Goal: Task Accomplishment & Management: Manage account settings

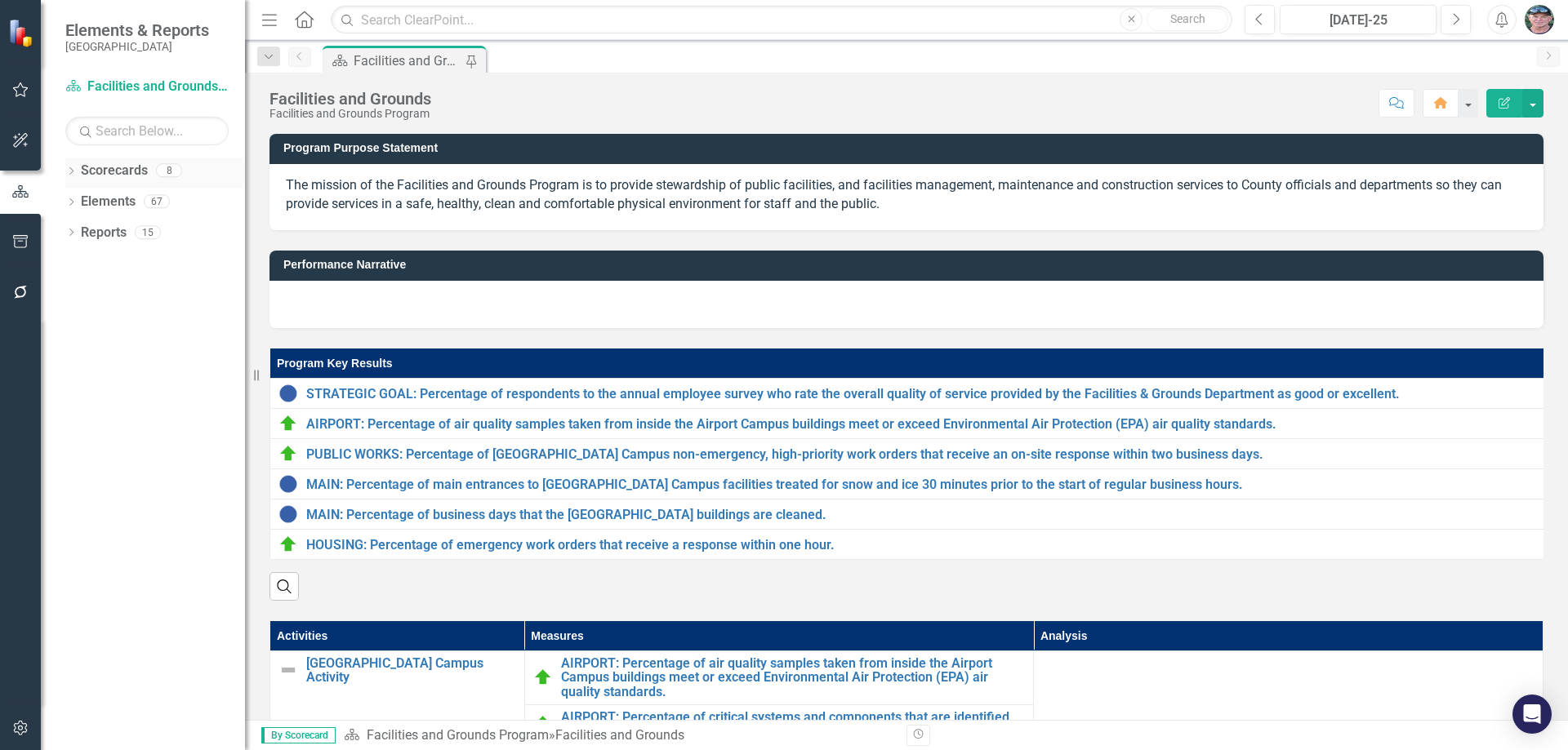
click at [71, 168] on icon "Dropdown" at bounding box center [71, 172] width 12 height 9
click at [83, 201] on icon "Dropdown" at bounding box center [80, 200] width 12 height 10
click at [96, 231] on icon "Dropdown" at bounding box center [96, 232] width 12 height 10
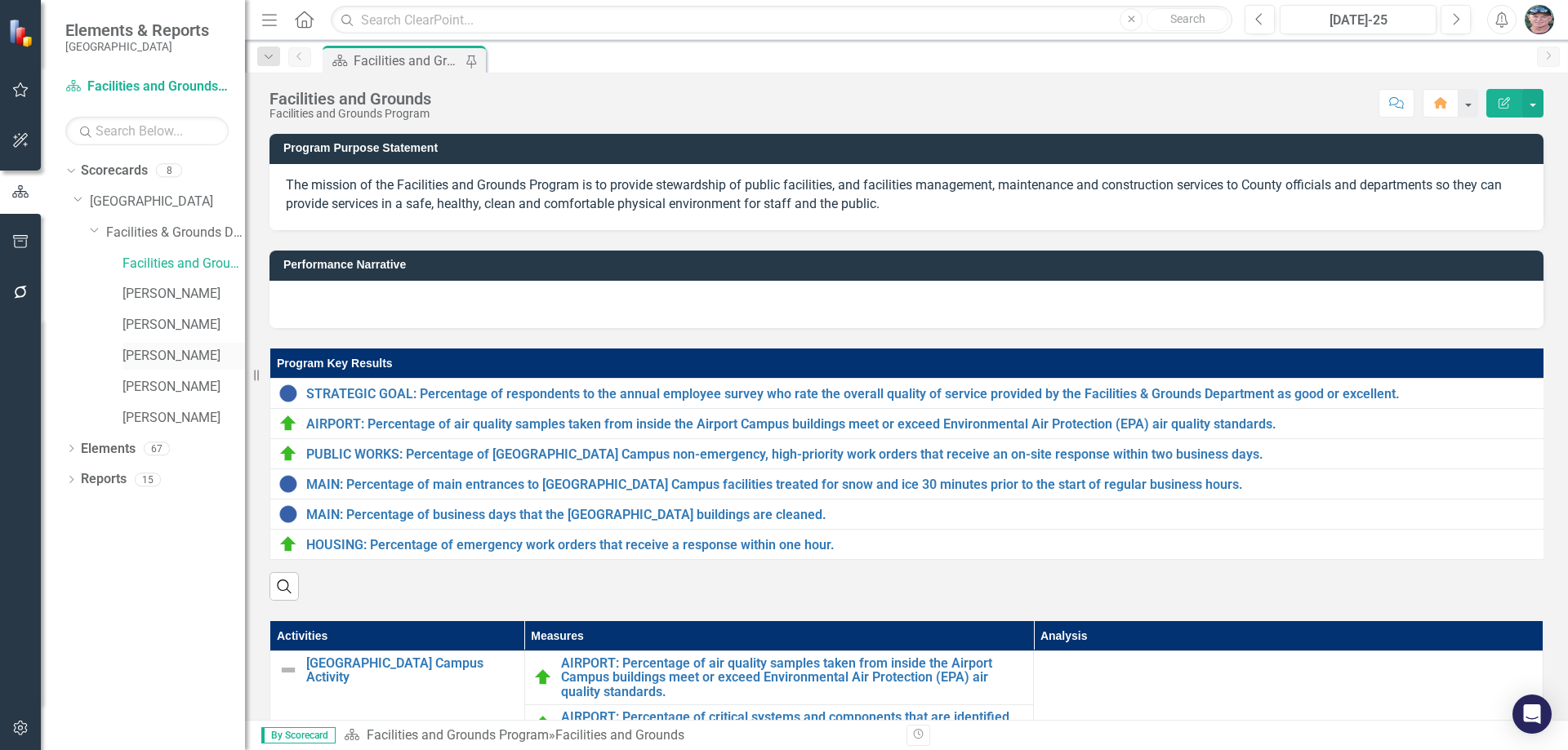
click at [134, 353] on link "[PERSON_NAME]" at bounding box center [184, 357] width 123 height 19
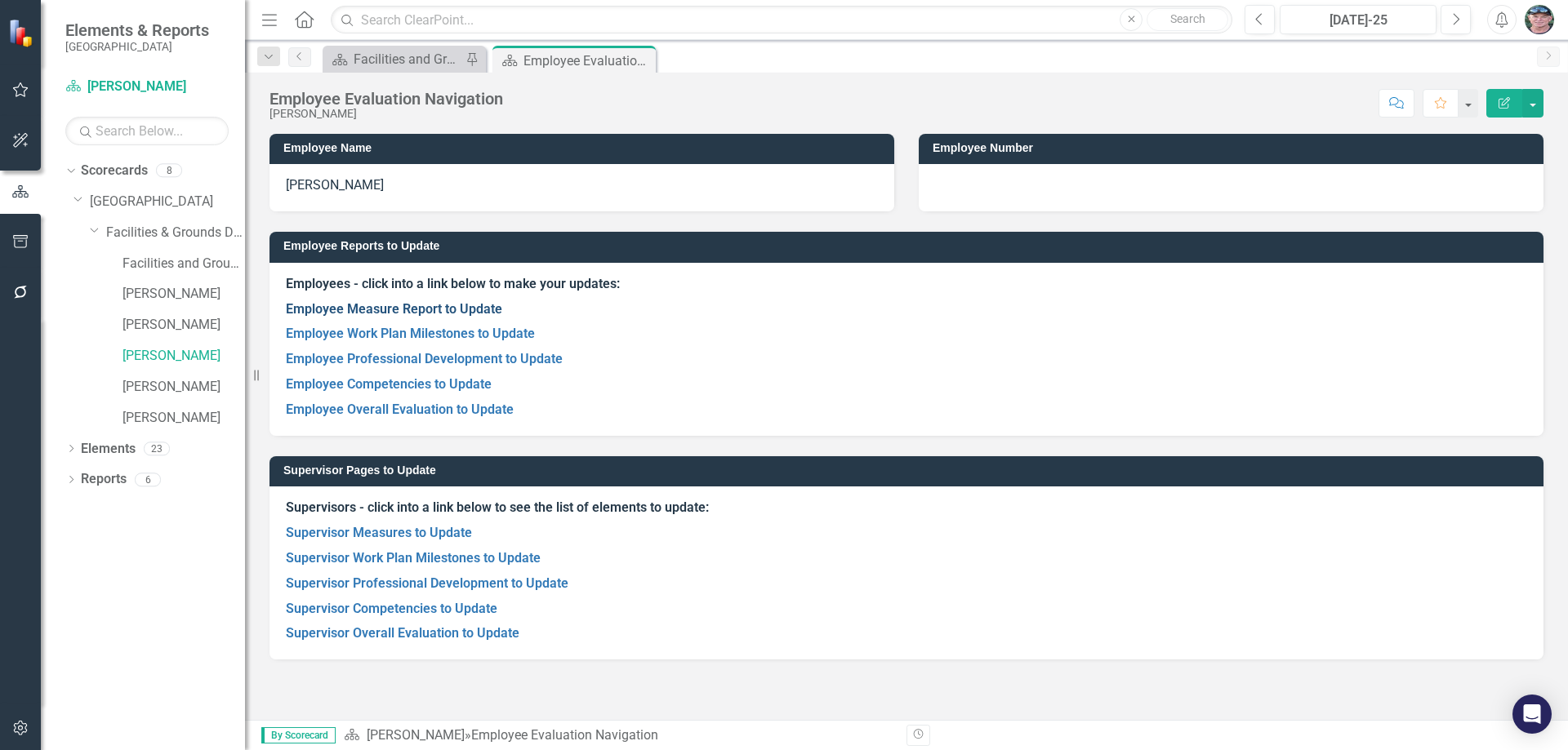
click at [416, 308] on link "Employee Measure Report to Update" at bounding box center [393, 309] width 216 height 15
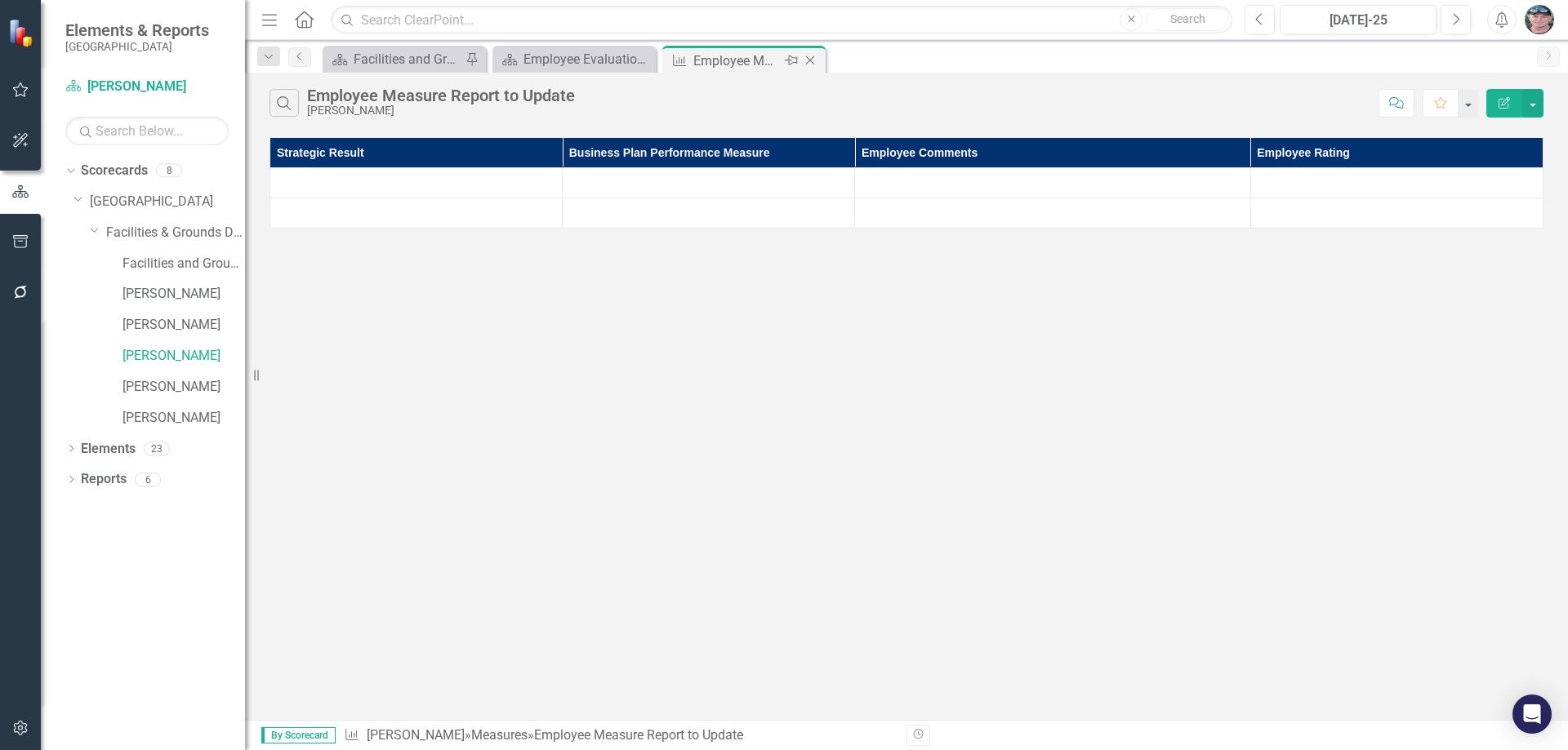
click at [807, 59] on icon "Close" at bounding box center [810, 60] width 16 height 13
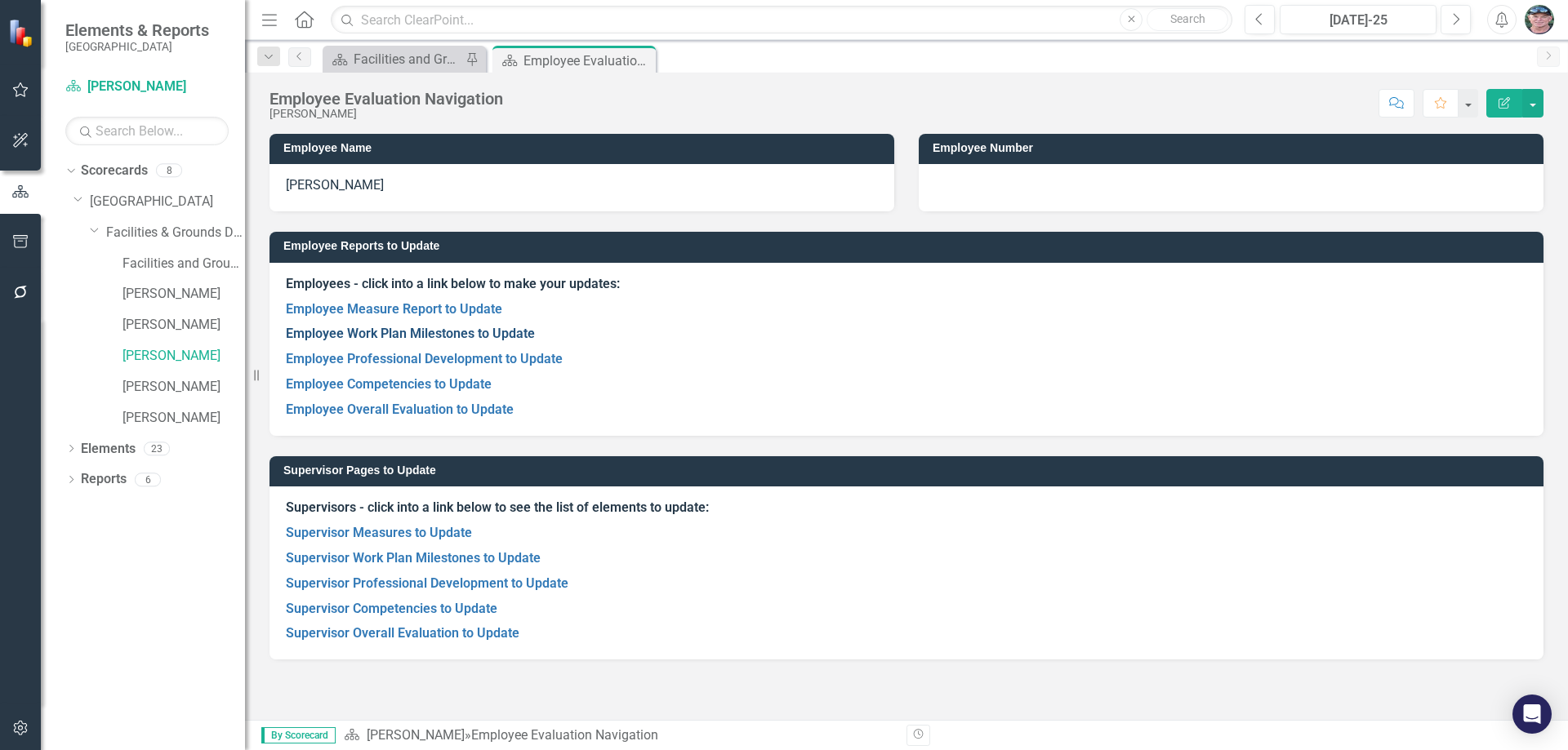
click at [453, 333] on link "Employee Work Plan Milestones to Update" at bounding box center [411, 334] width 249 height 15
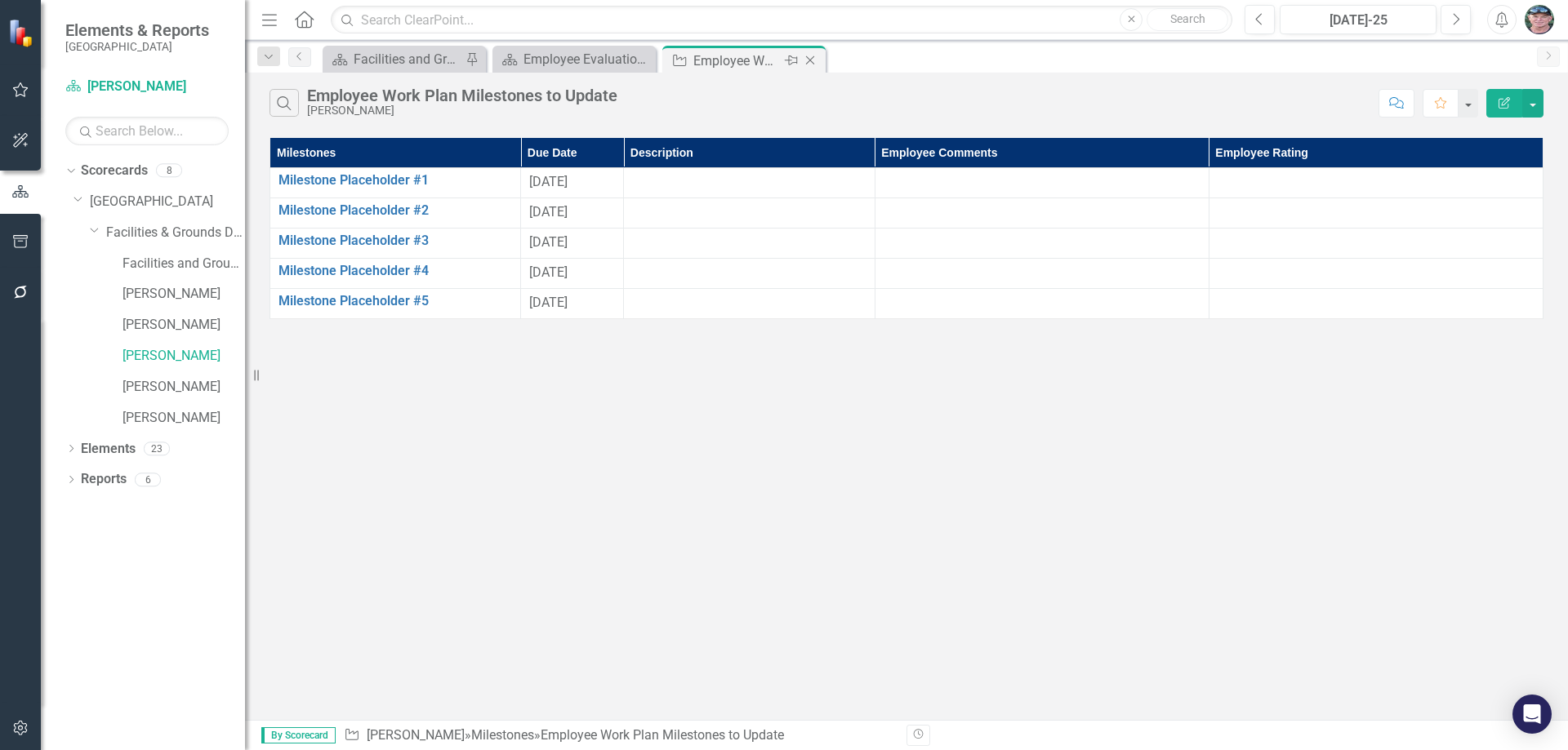
click at [813, 60] on icon "Close" at bounding box center [810, 60] width 16 height 13
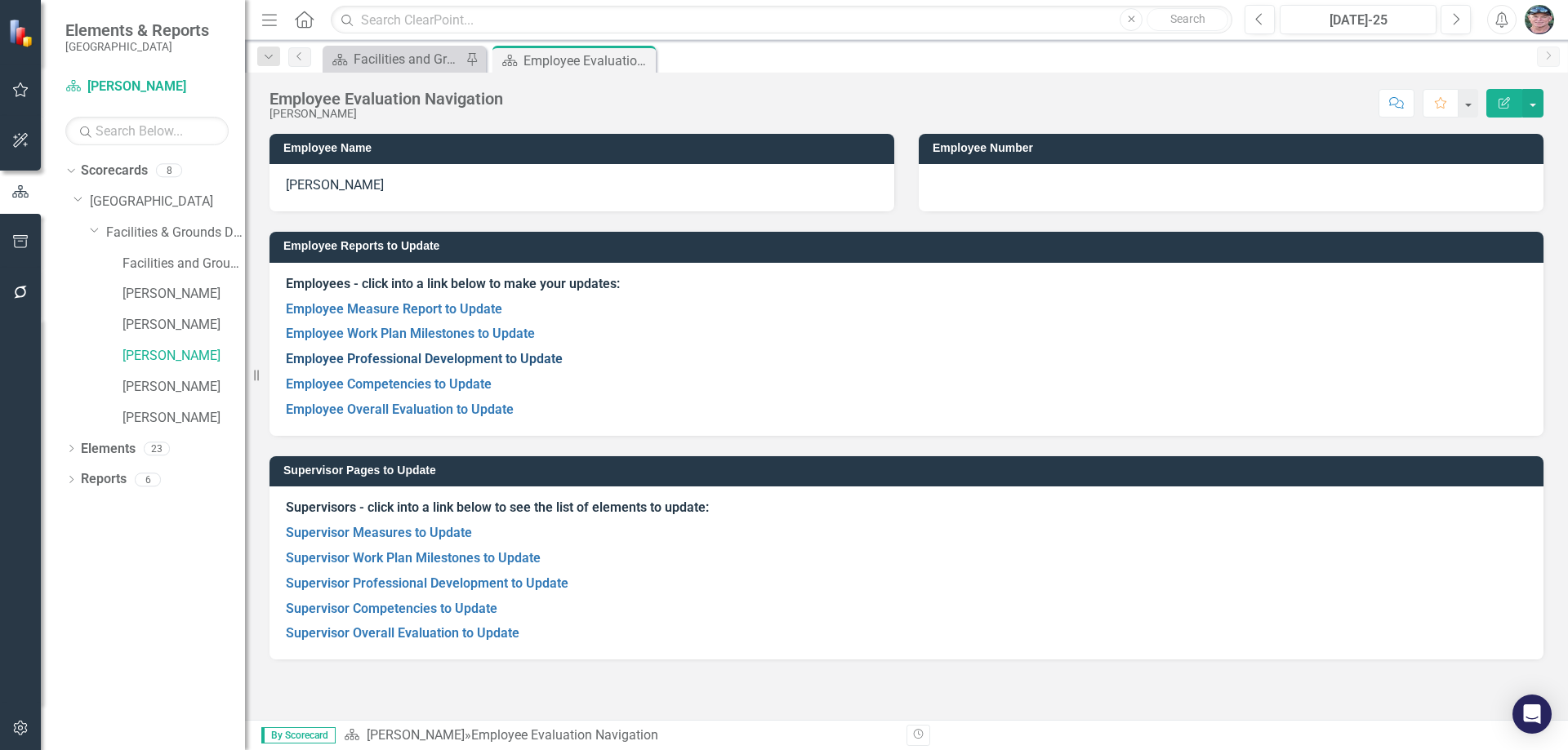
click at [402, 358] on link "Employee Professional Development to Update" at bounding box center [424, 359] width 276 height 15
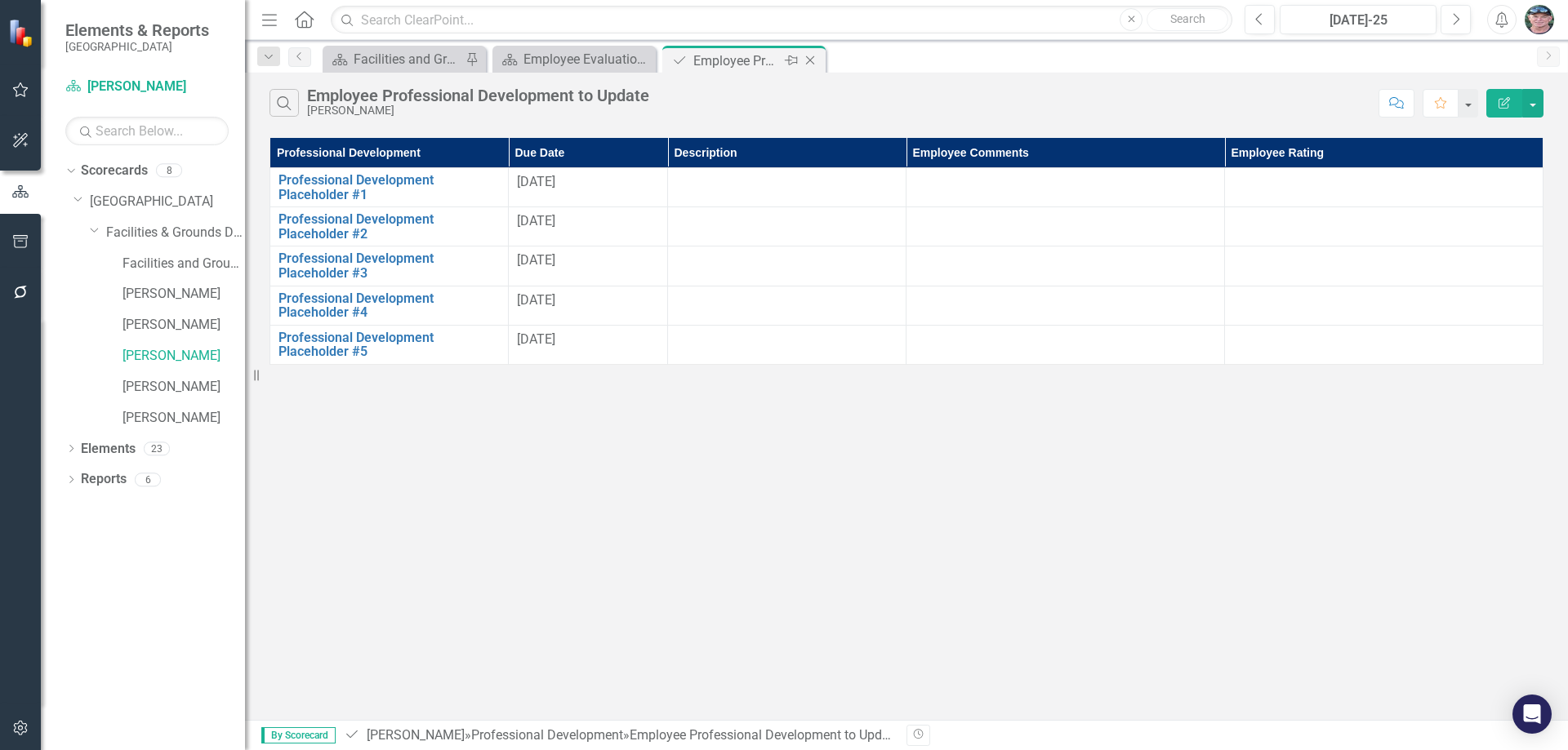
click at [813, 60] on icon "Close" at bounding box center [810, 60] width 16 height 13
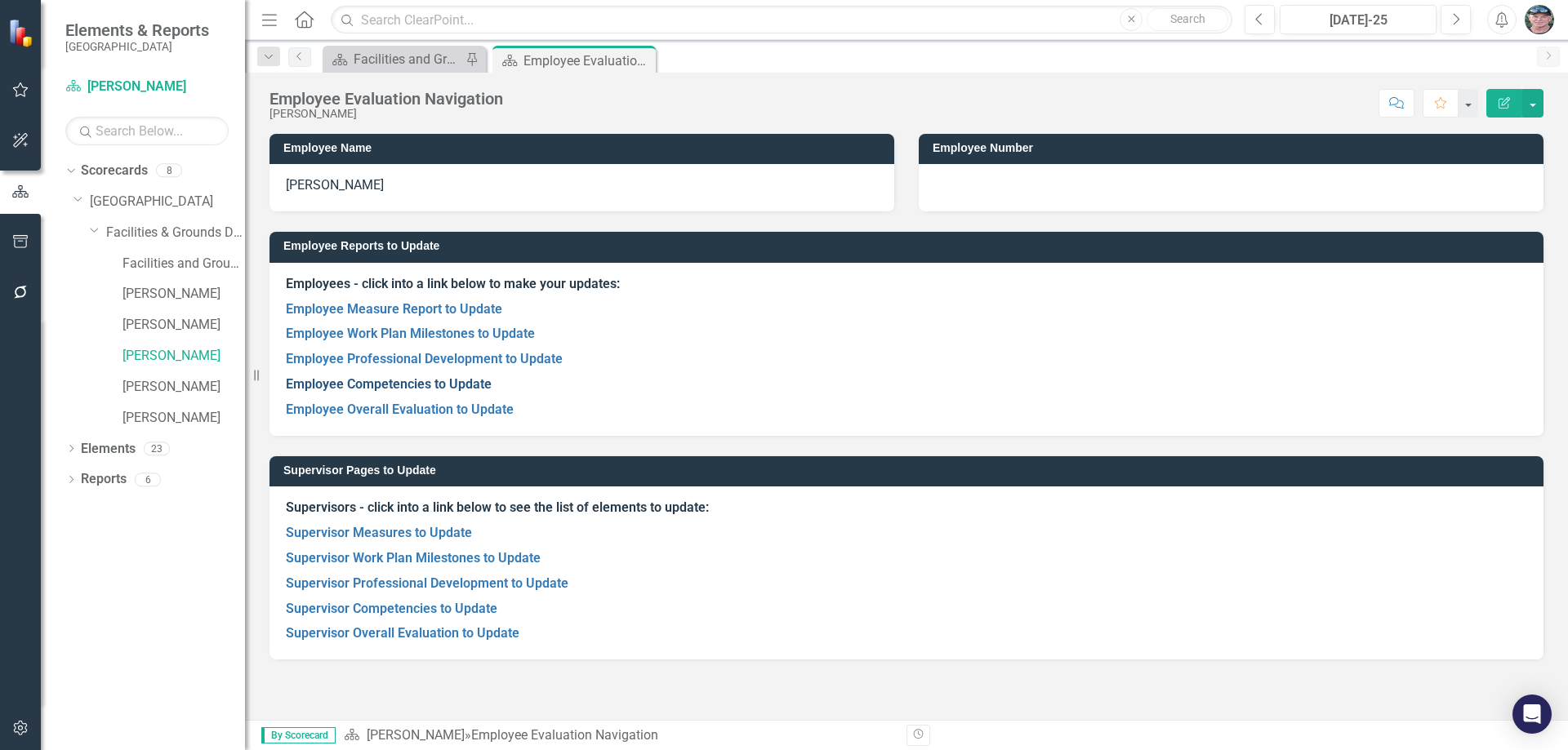
click at [356, 386] on link "Employee Competencies to Update" at bounding box center [389, 384] width 205 height 15
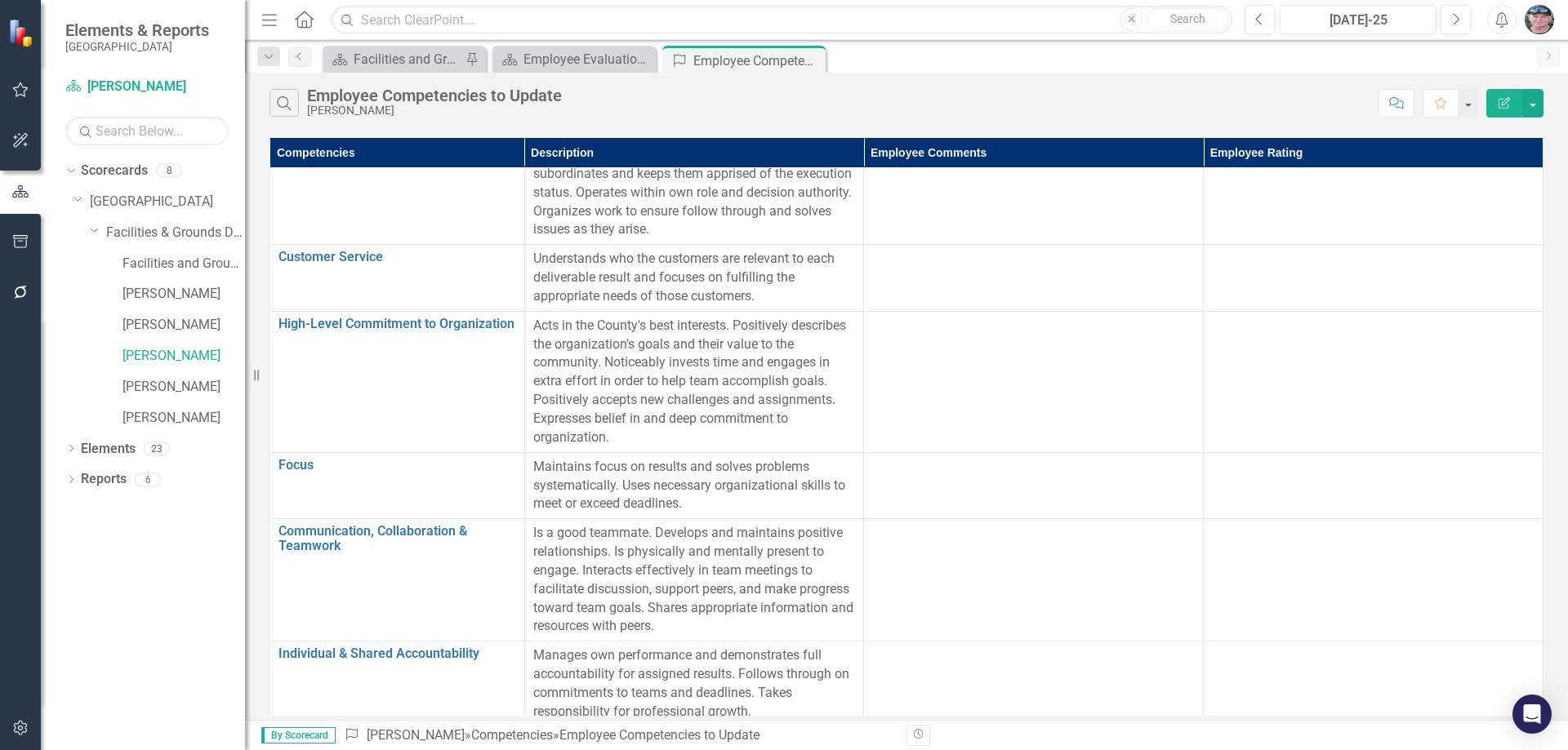
scroll to position [447, 10]
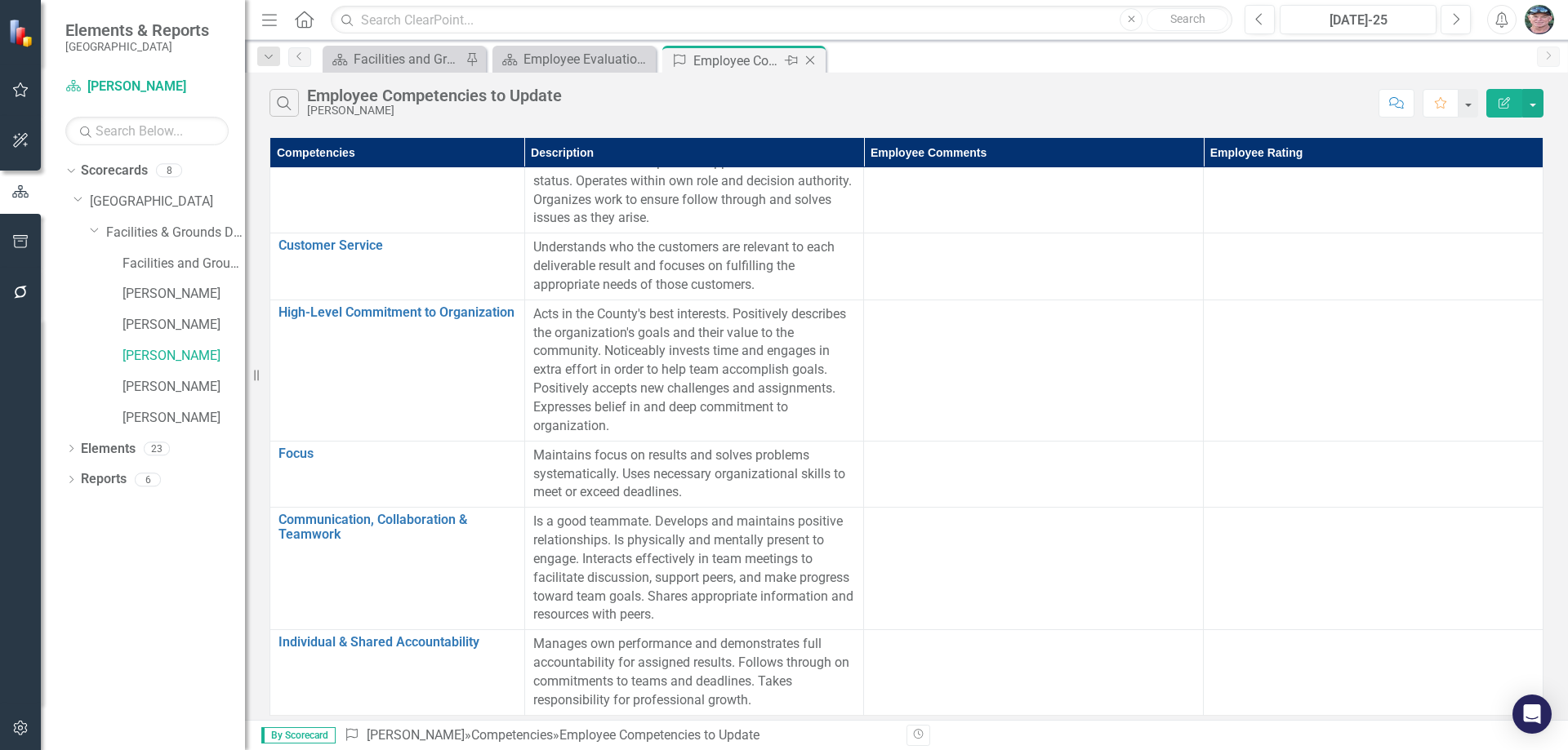
click at [809, 57] on icon "Close" at bounding box center [810, 60] width 16 height 13
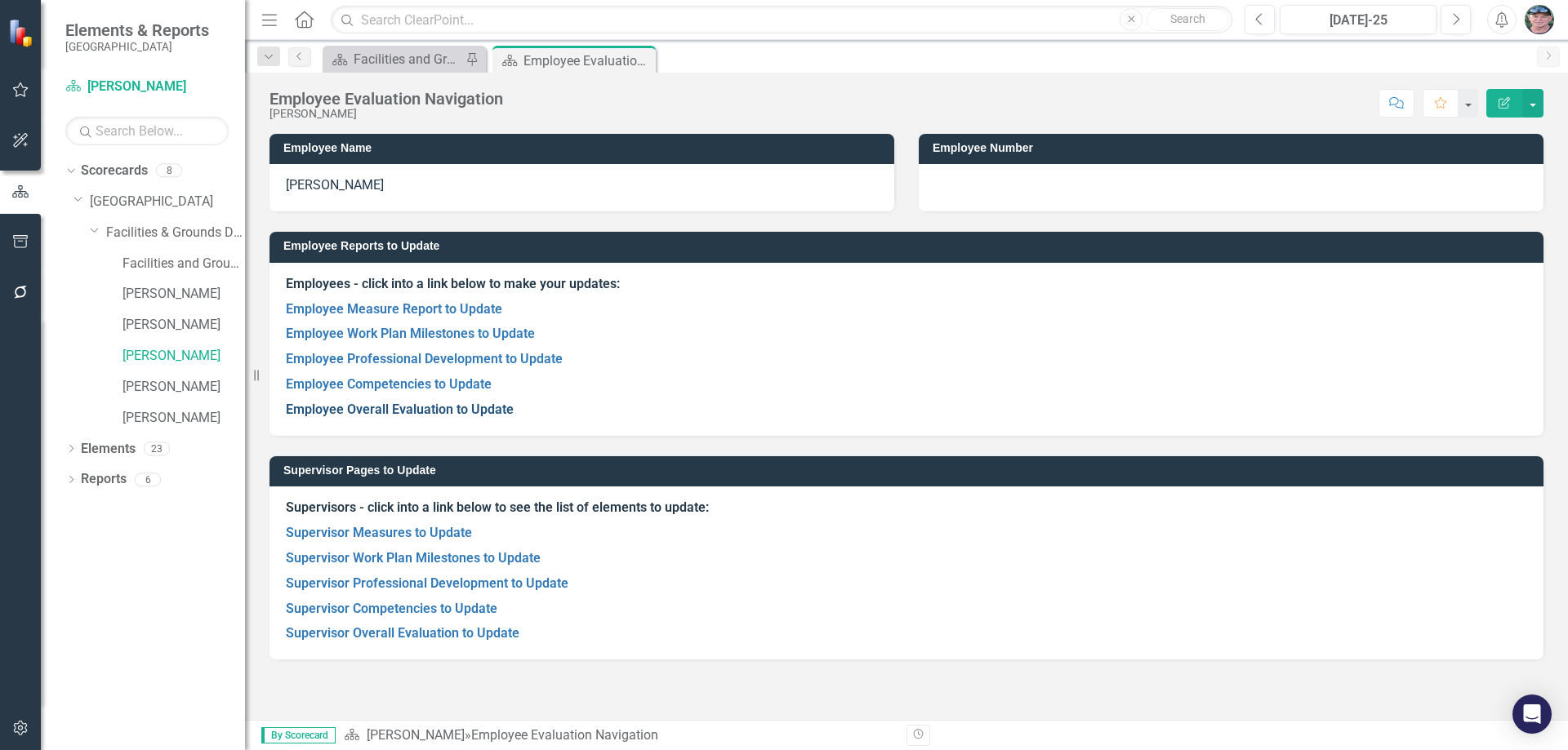
click at [412, 412] on link "Employee Overall Evaluation to Update" at bounding box center [399, 410] width 227 height 15
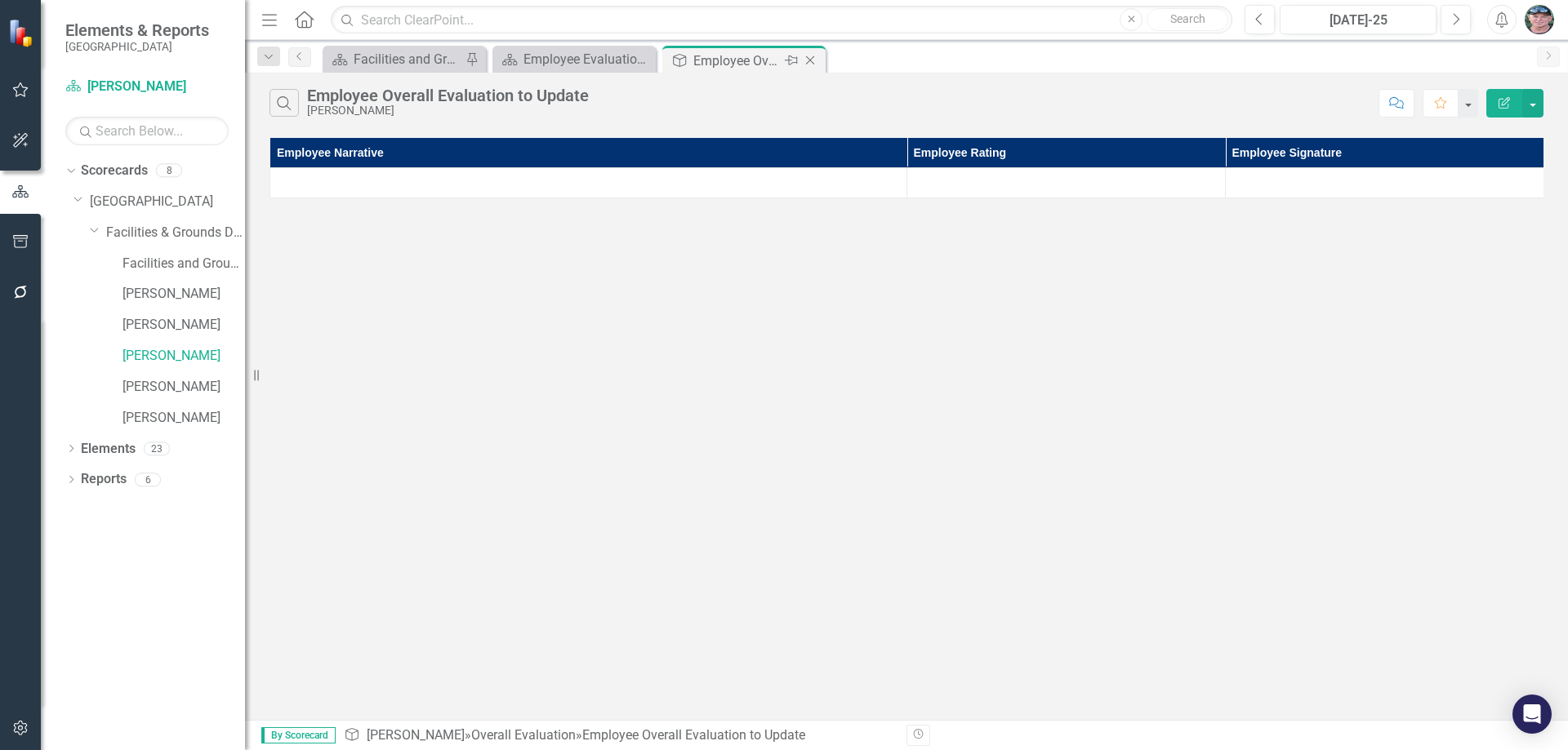
click at [813, 58] on icon at bounding box center [810, 60] width 9 height 9
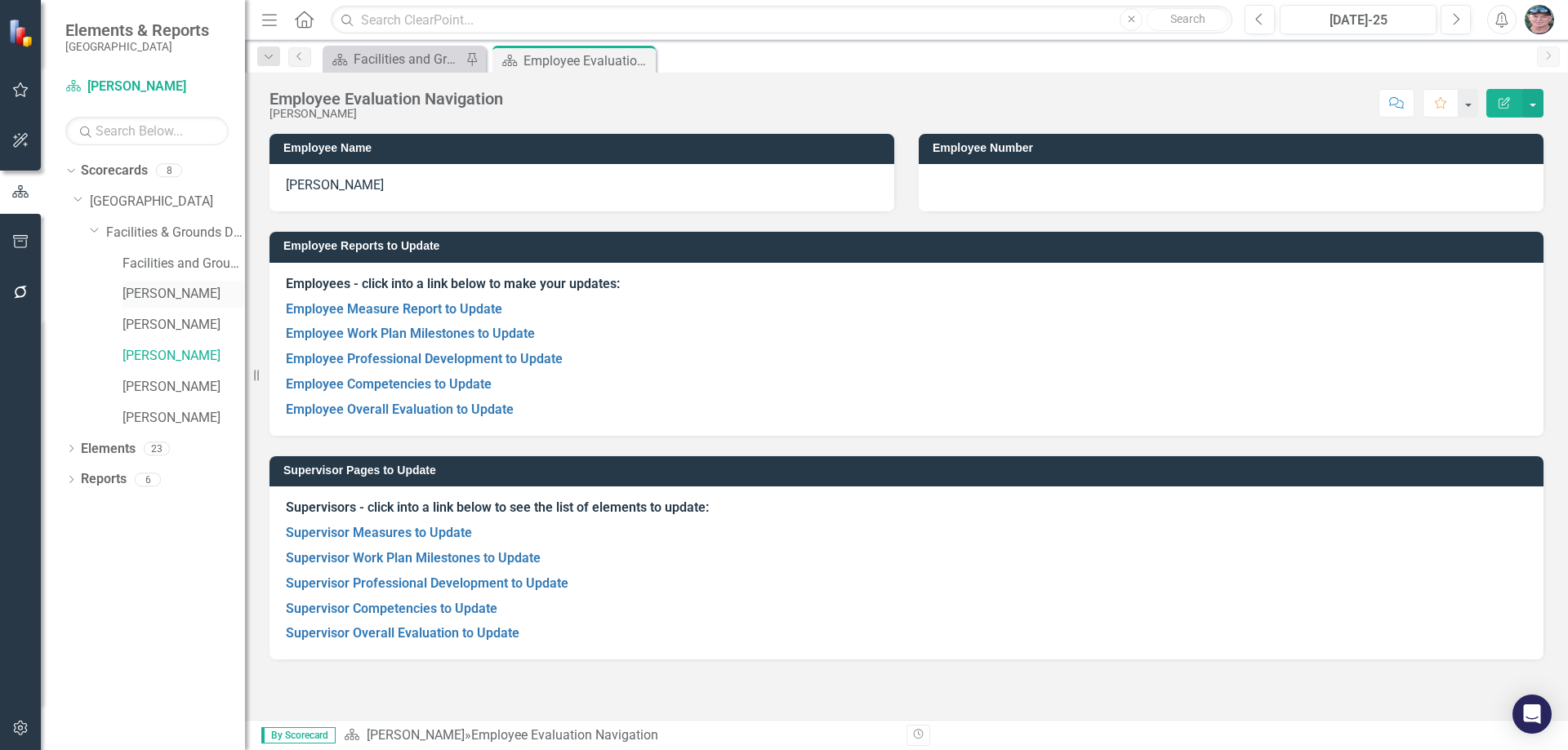
click at [164, 290] on link "[PERSON_NAME]" at bounding box center [184, 294] width 123 height 19
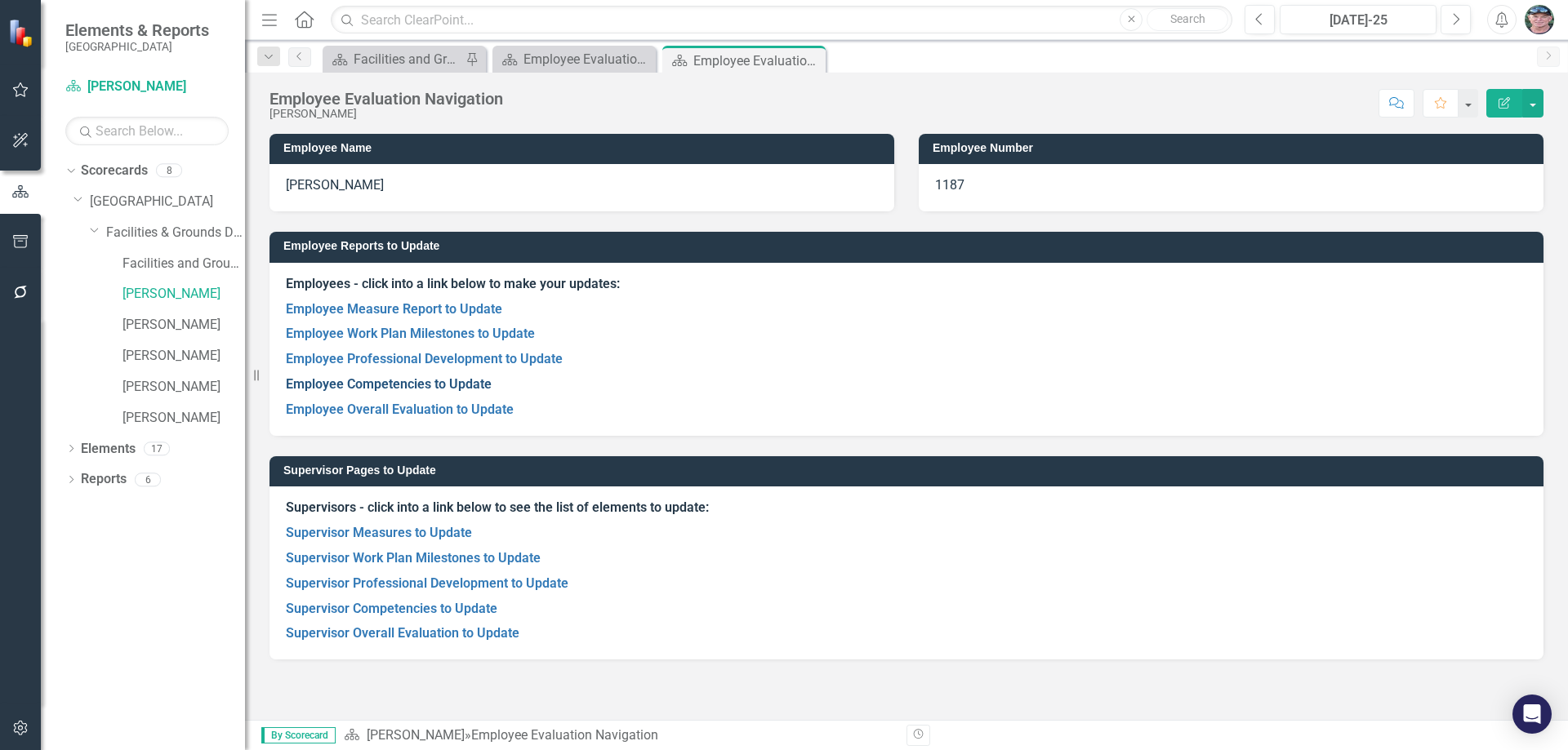
click at [477, 381] on link "Employee Competencies to Update" at bounding box center [389, 384] width 205 height 15
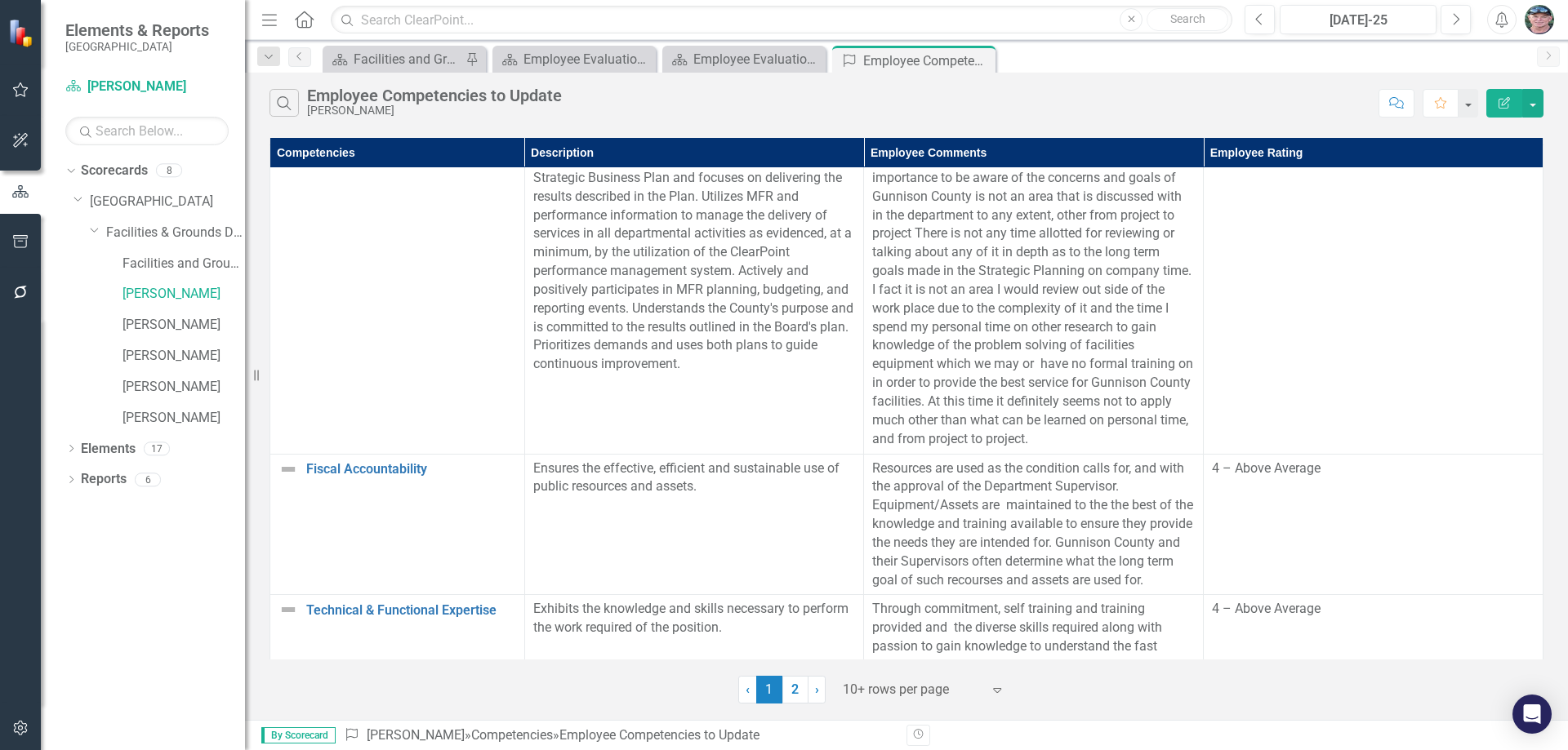
scroll to position [0, 10]
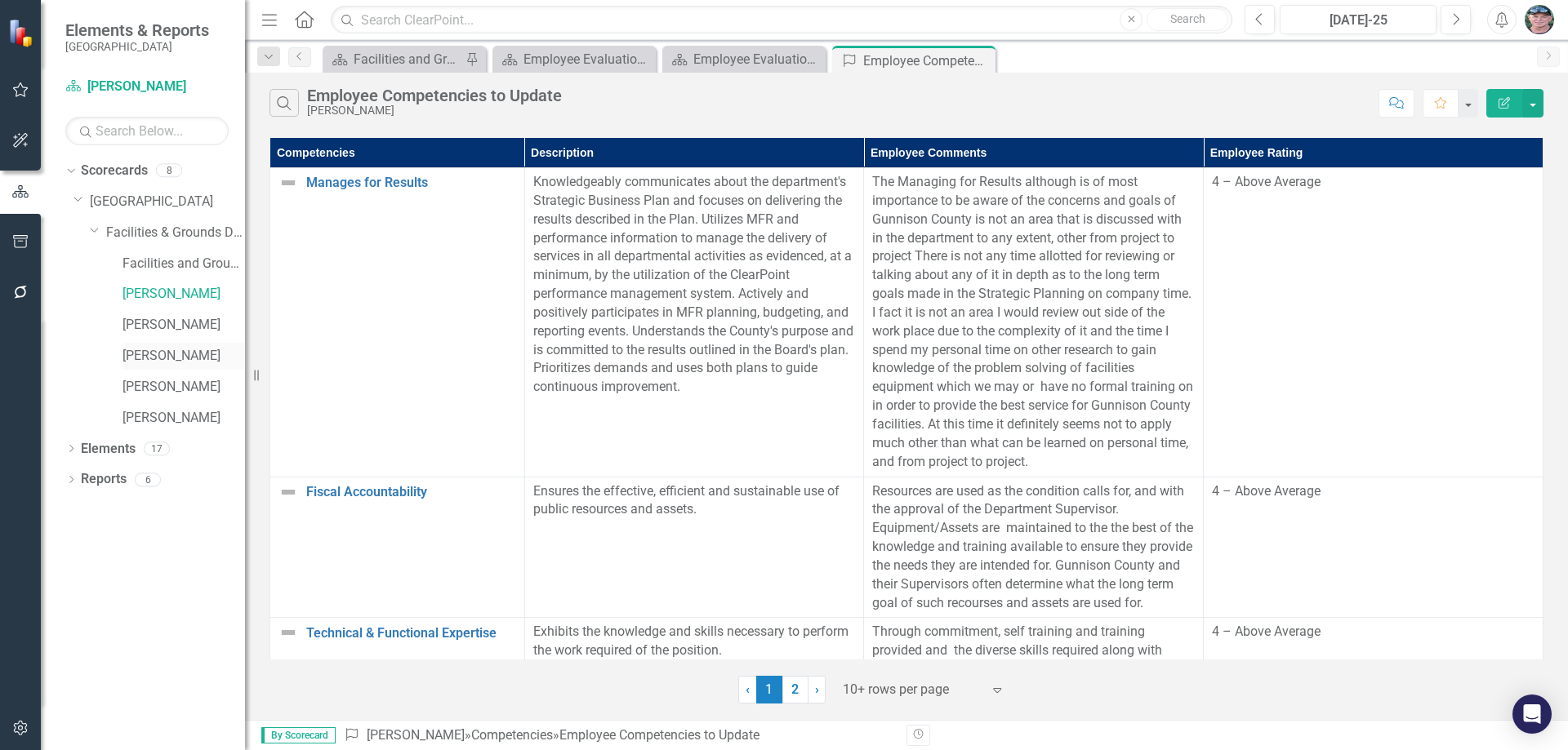
click at [172, 357] on link "[PERSON_NAME]" at bounding box center [184, 357] width 123 height 19
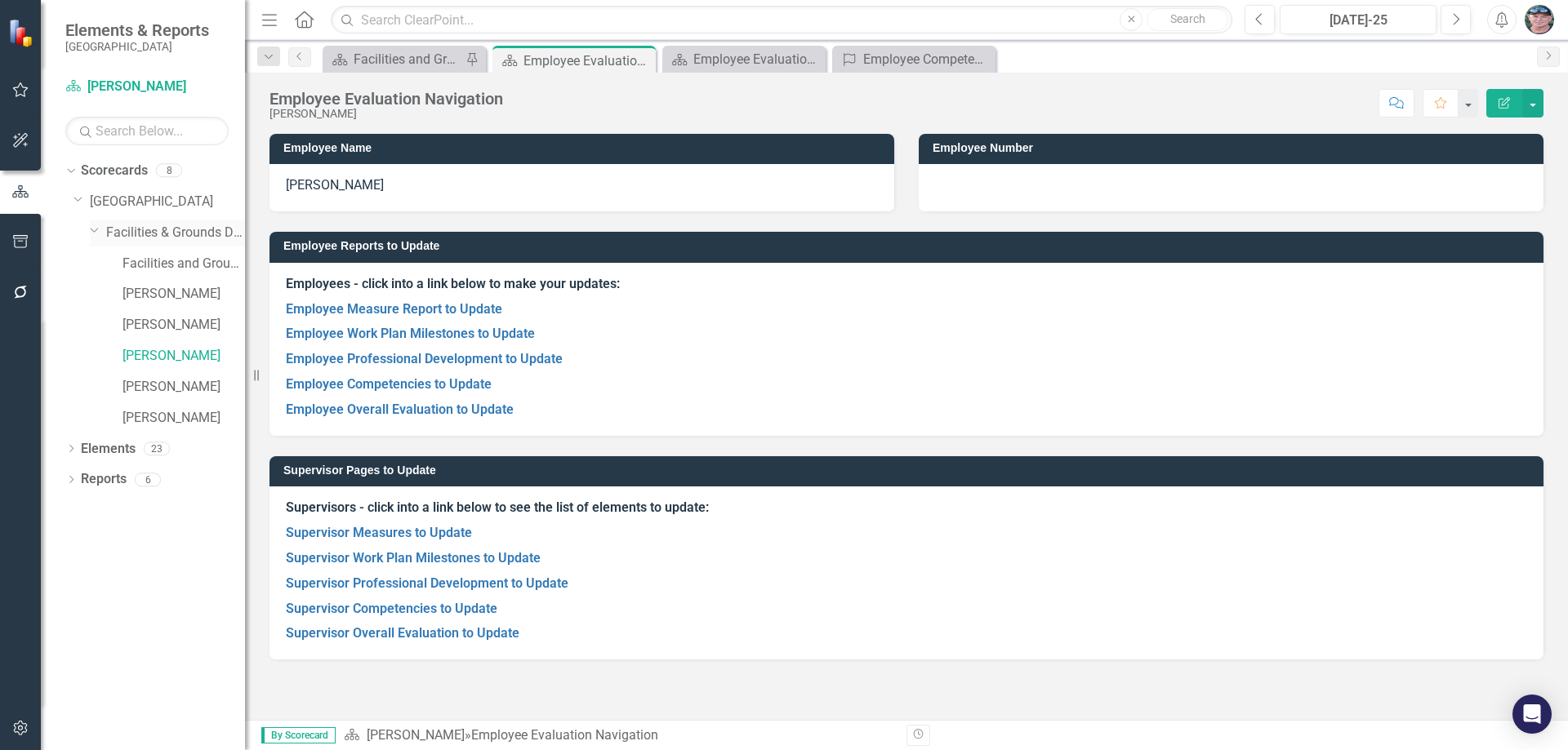
click at [128, 236] on link "Facilities & Grounds Department" at bounding box center [176, 233] width 139 height 19
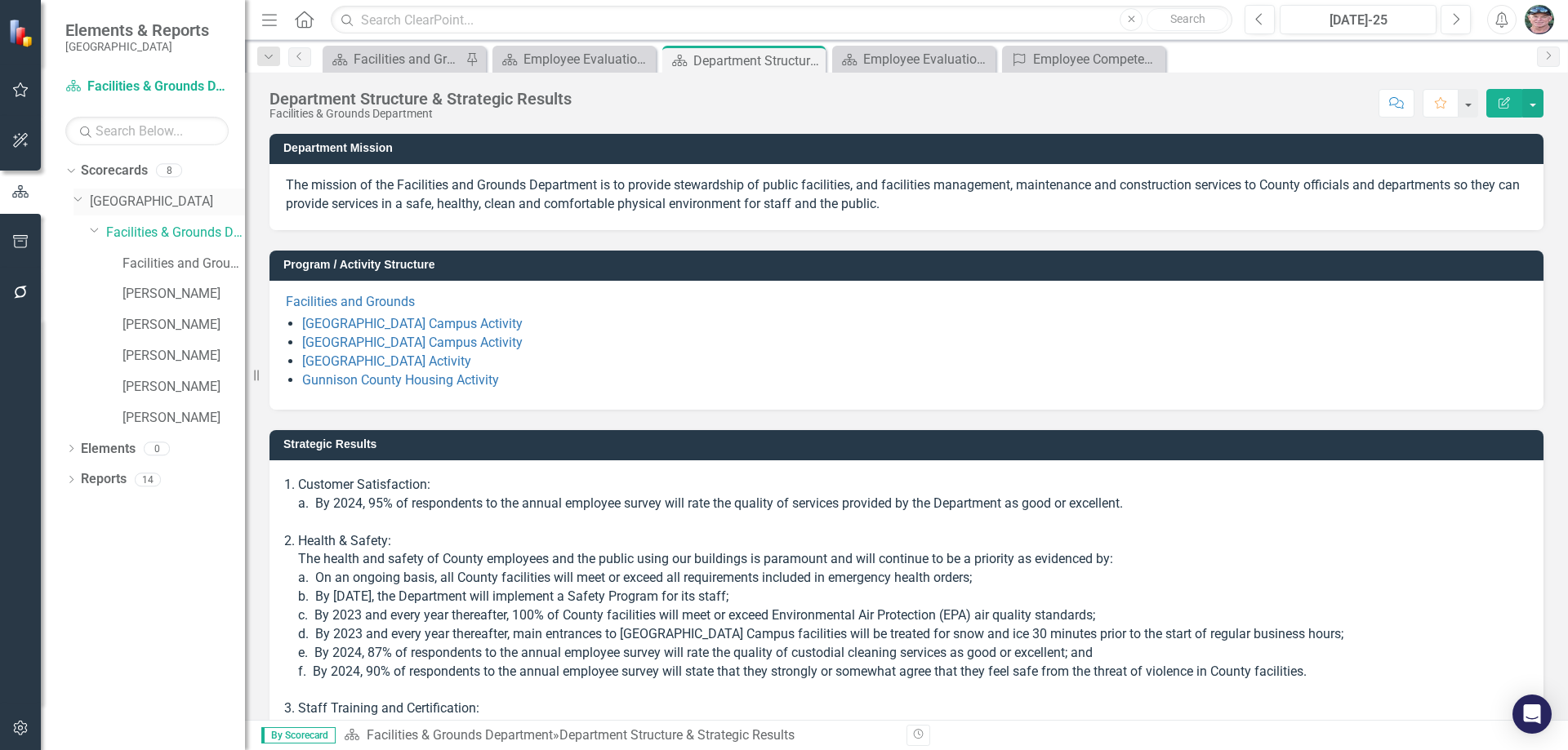
click at [112, 201] on link "[GEOGRAPHIC_DATA]" at bounding box center [168, 202] width 155 height 19
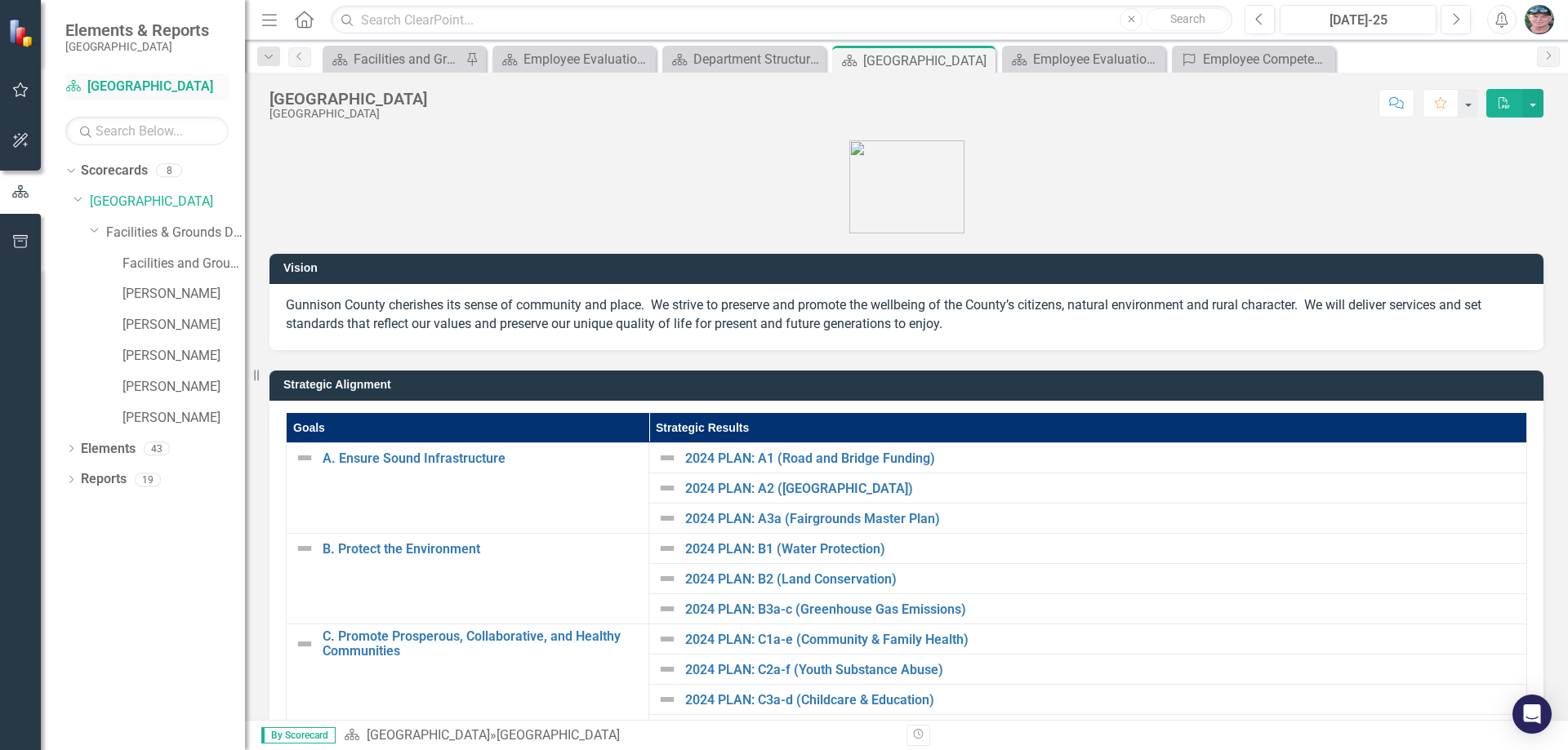
click at [107, 89] on link "Scorecard [GEOGRAPHIC_DATA]" at bounding box center [147, 87] width 163 height 19
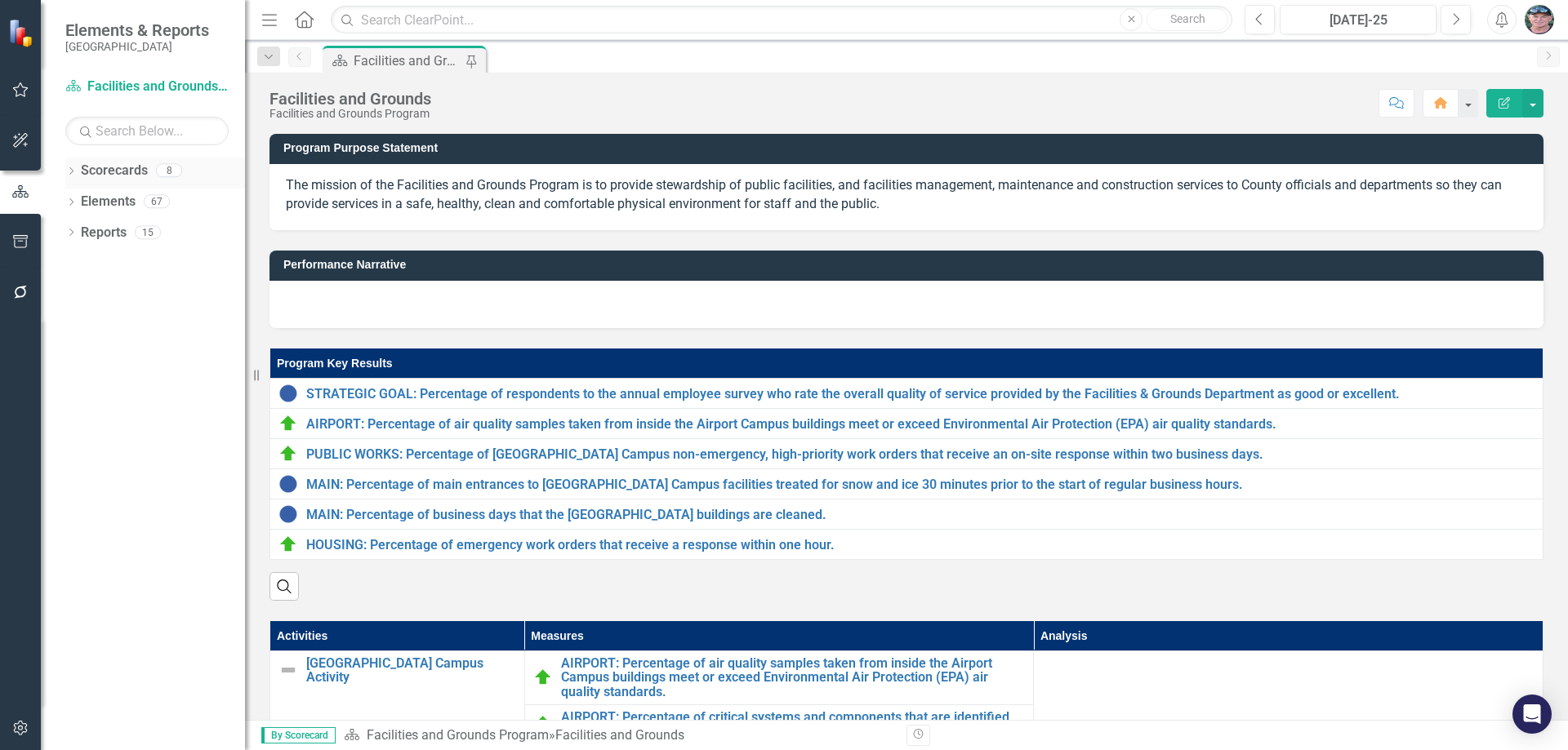
click at [71, 170] on icon "Dropdown" at bounding box center [71, 172] width 12 height 9
click at [80, 199] on icon "Dropdown" at bounding box center [80, 200] width 12 height 10
click at [95, 230] on icon "Dropdown" at bounding box center [96, 232] width 12 height 10
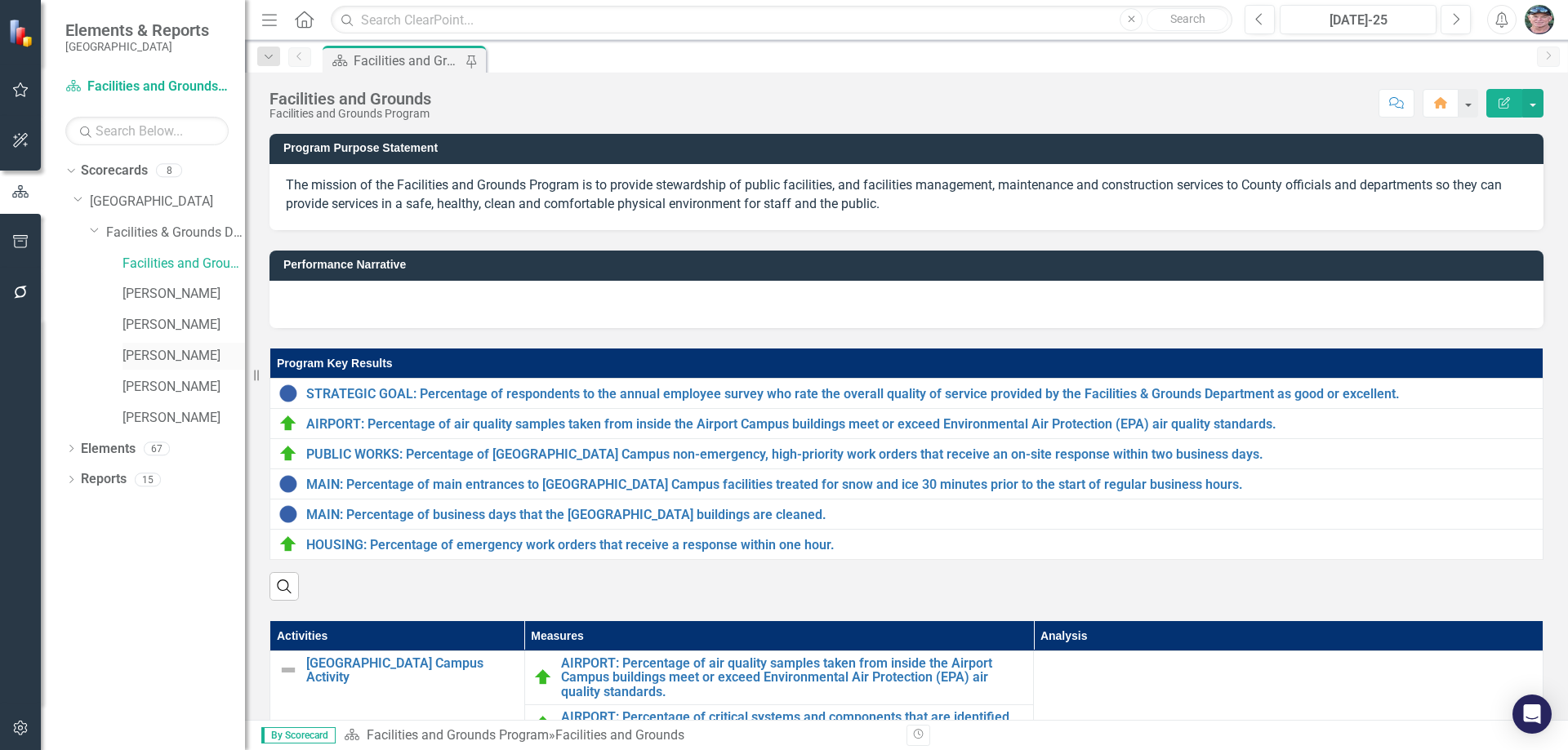
click at [189, 353] on link "[PERSON_NAME]" at bounding box center [184, 357] width 123 height 19
